Goal: Task Accomplishment & Management: Use online tool/utility

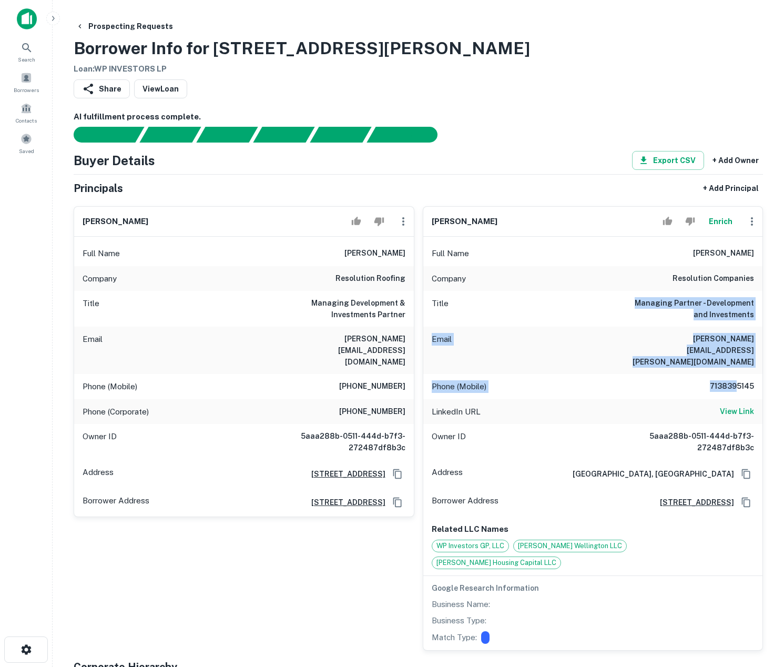
drag, startPoint x: 641, startPoint y: 304, endPoint x: 735, endPoint y: 367, distance: 112.3
click at [735, 367] on div "Full Name [PERSON_NAME] Company resolution companies Title Managing Partner - D…" at bounding box center [593, 443] width 340 height 413
click at [721, 221] on button "Enrich" at bounding box center [721, 221] width 34 height 21
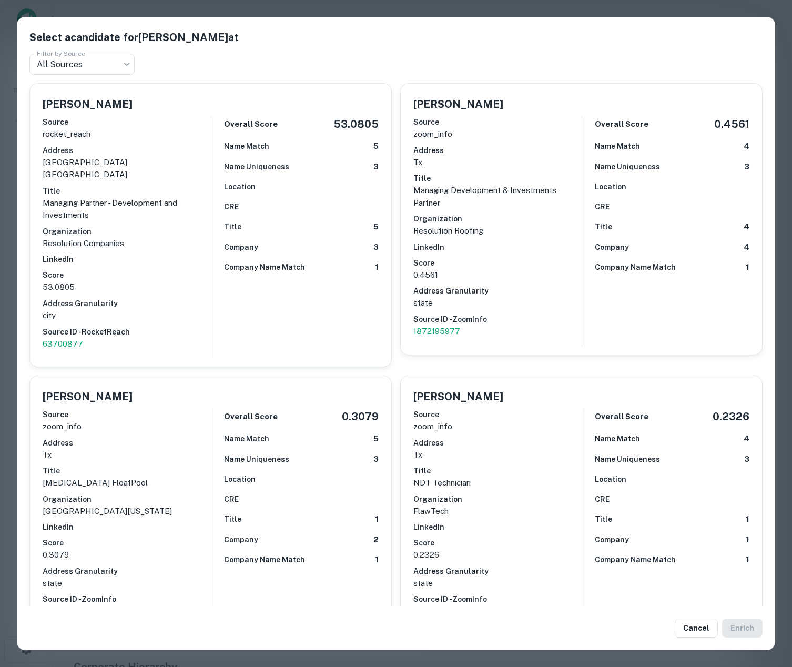
click at [346, 9] on div "Select a candidate for [PERSON_NAME] at Filter by Source All Sources *** Filter…" at bounding box center [396, 333] width 792 height 667
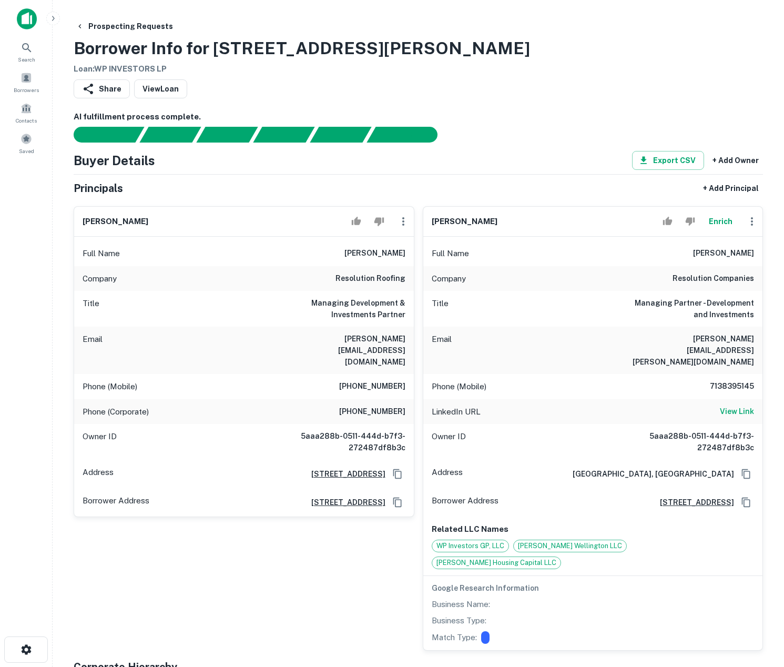
click at [402, 220] on icon "button" at bounding box center [403, 221] width 13 height 13
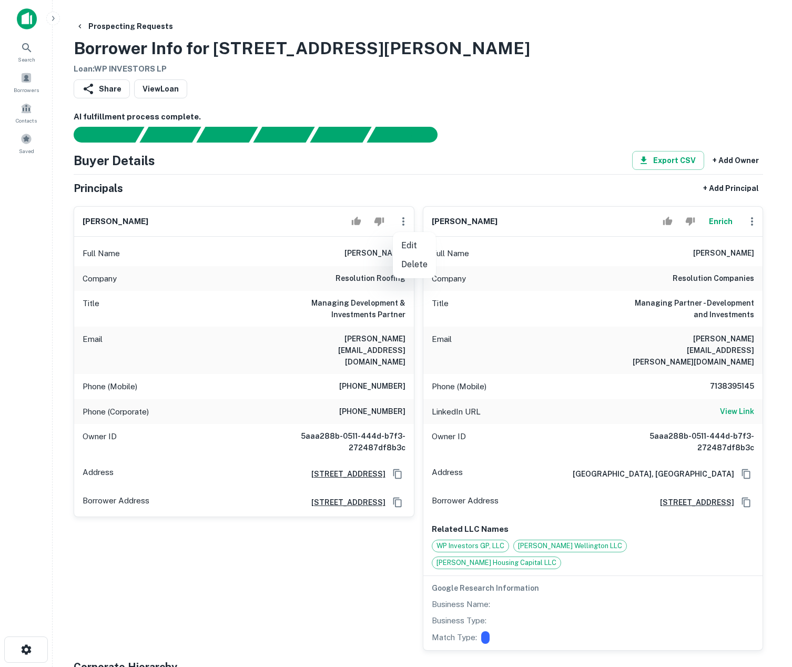
click at [243, 286] on div at bounding box center [396, 333] width 792 height 667
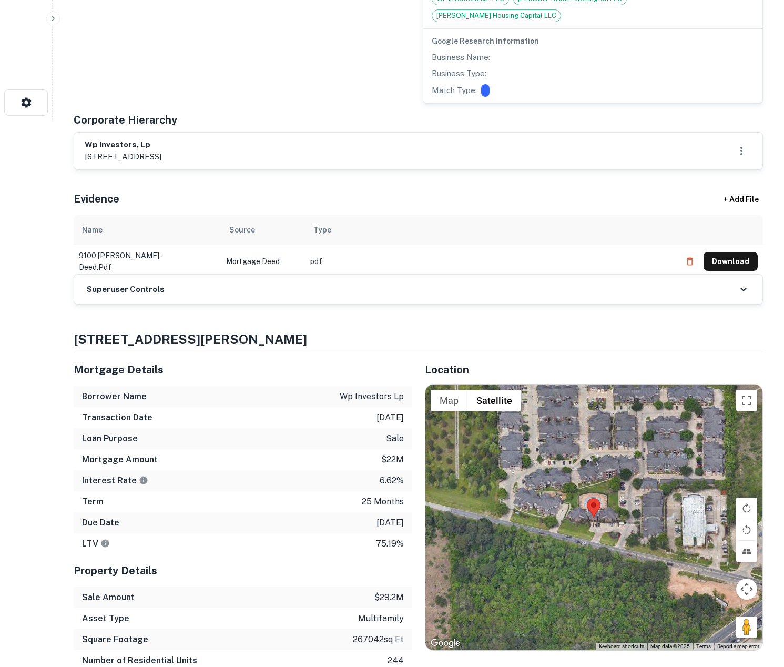
scroll to position [554, 0]
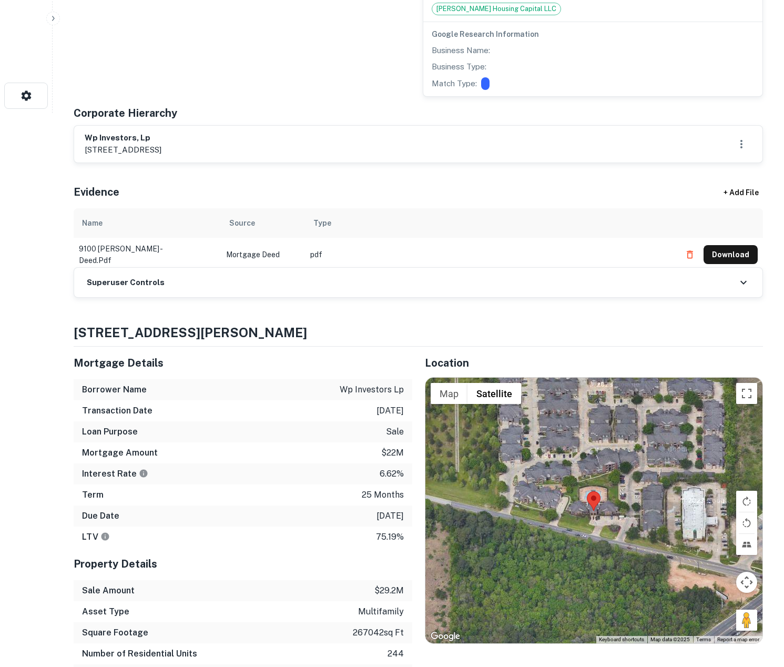
click at [301, 268] on div "Superuser Controls" at bounding box center [418, 282] width 688 height 29
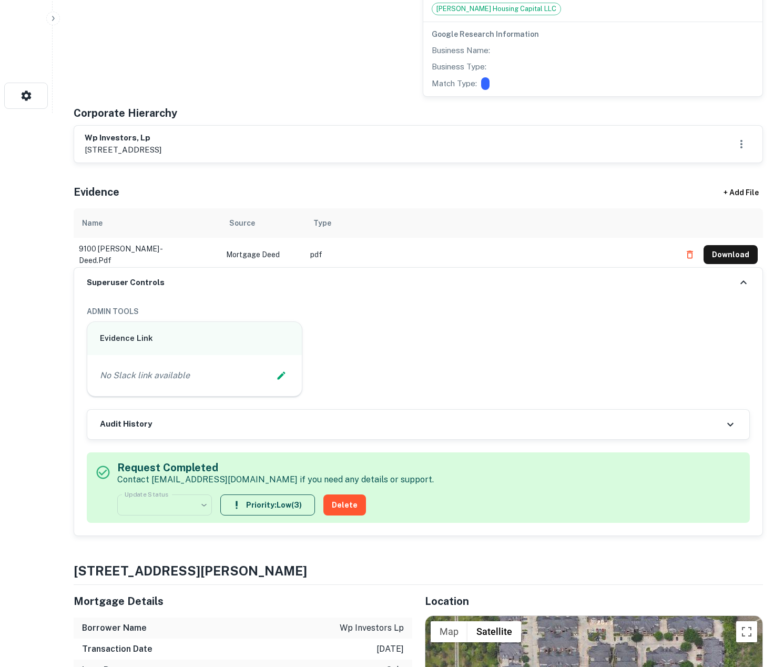
click at [591, 410] on div "Audit History" at bounding box center [418, 424] width 662 height 29
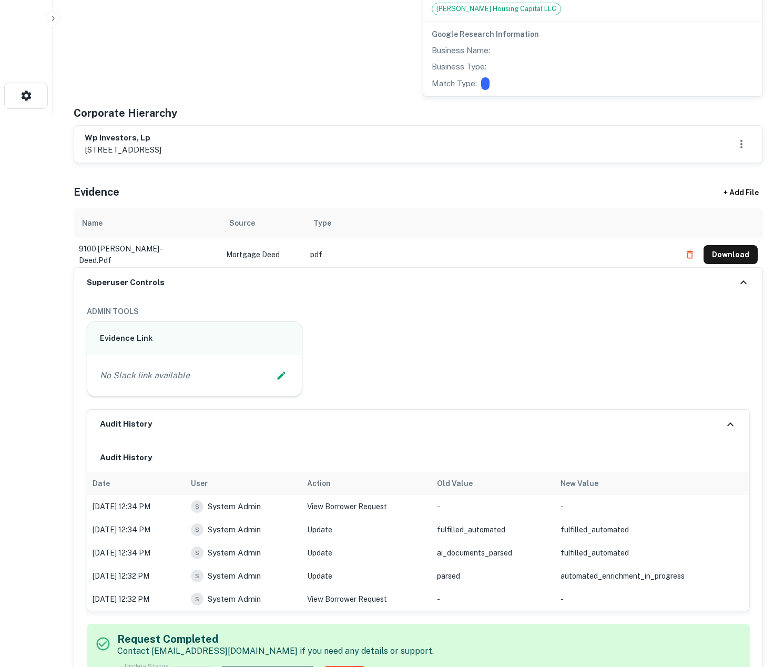
scroll to position [0, 0]
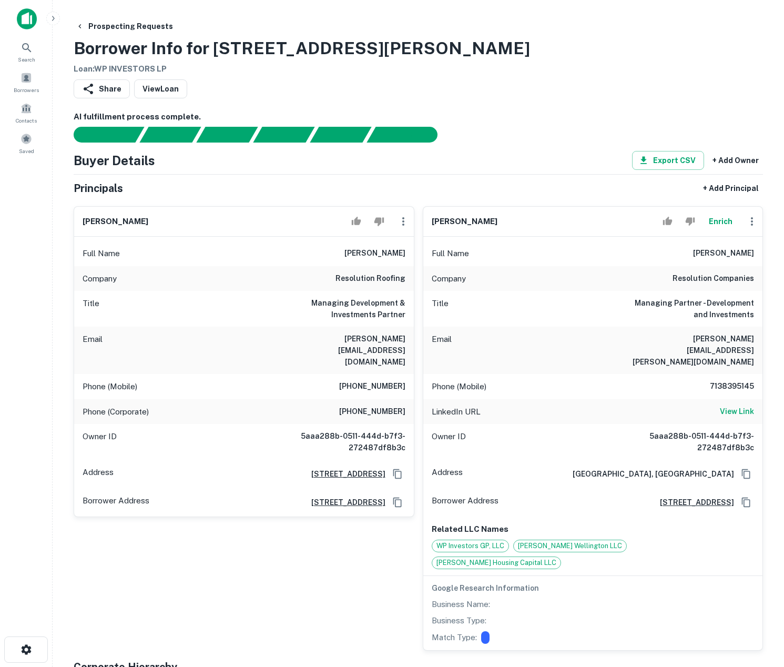
click at [572, 95] on div "Share View Loan" at bounding box center [418, 90] width 689 height 23
